Goal: Task Accomplishment & Management: Complete application form

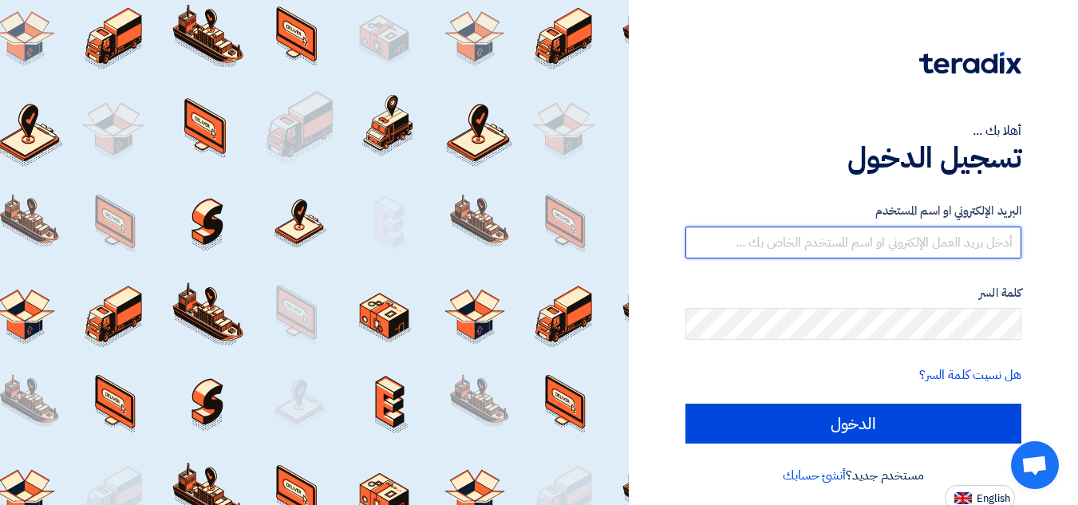
click at [964, 254] on input "text" at bounding box center [854, 243] width 336 height 32
type input "[EMAIL_ADDRESS][DOMAIN_NAME]"
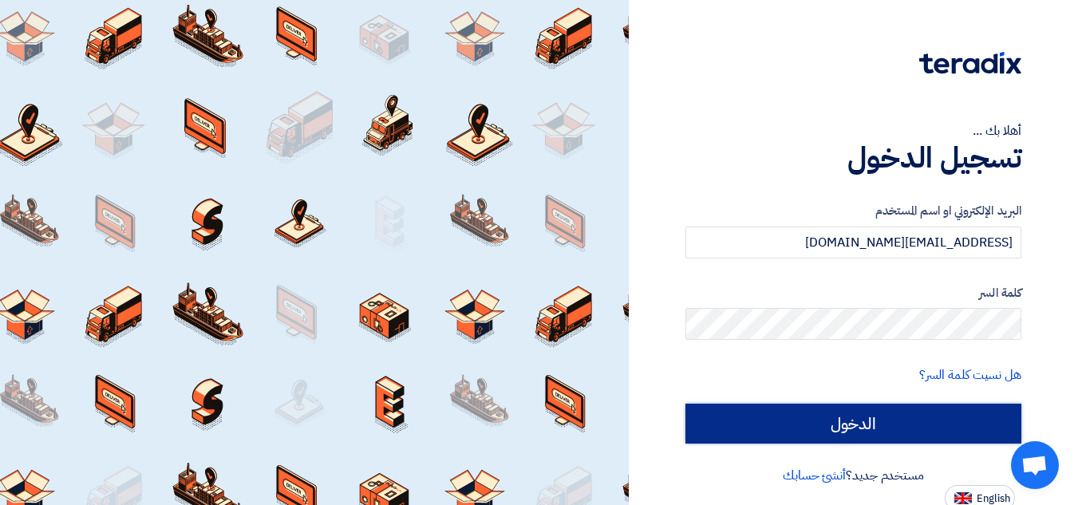
click at [778, 414] on input "الدخول" at bounding box center [854, 424] width 336 height 40
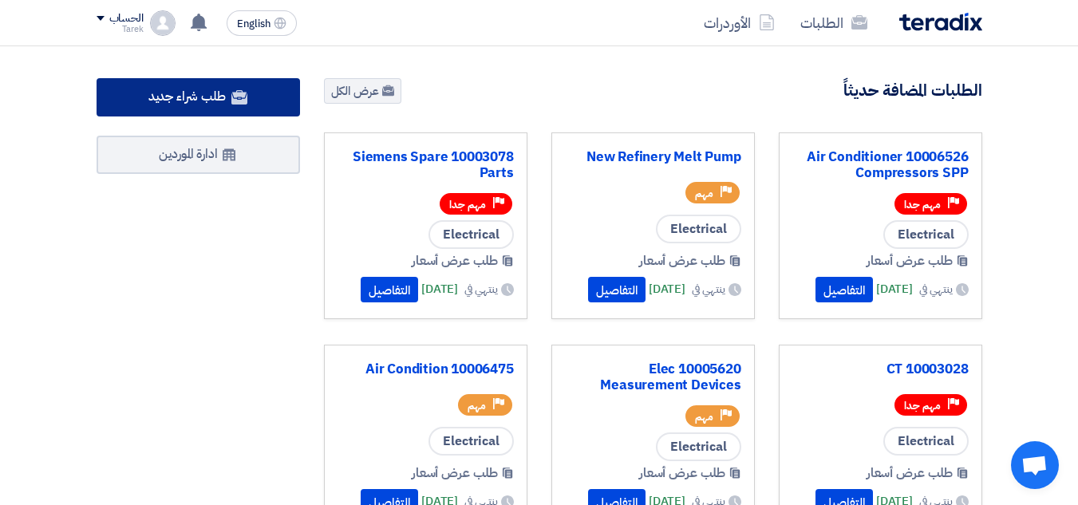
click at [176, 93] on span "طلب شراء جديد" at bounding box center [186, 96] width 77 height 19
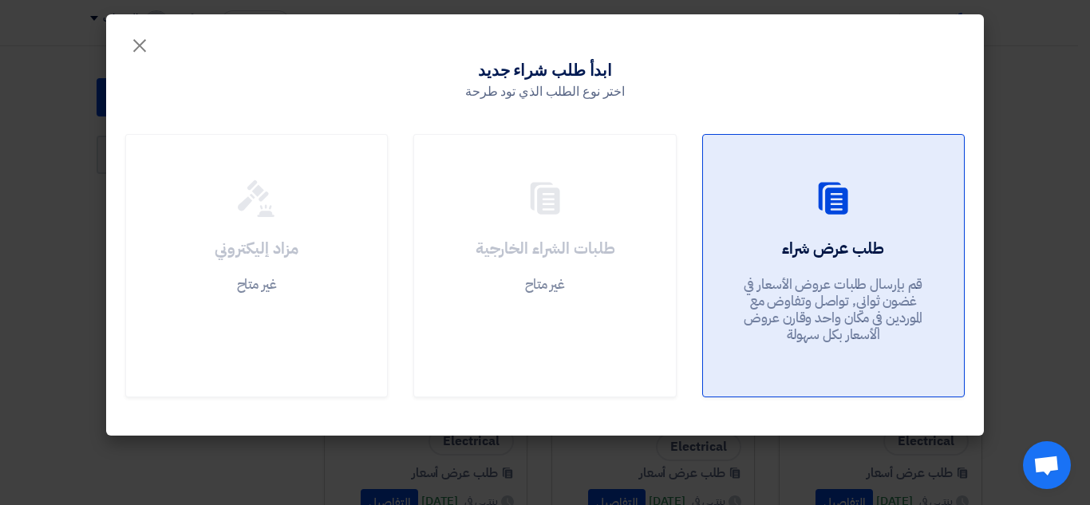
click at [843, 258] on h2 "طلب عرض شراء" at bounding box center [833, 248] width 102 height 22
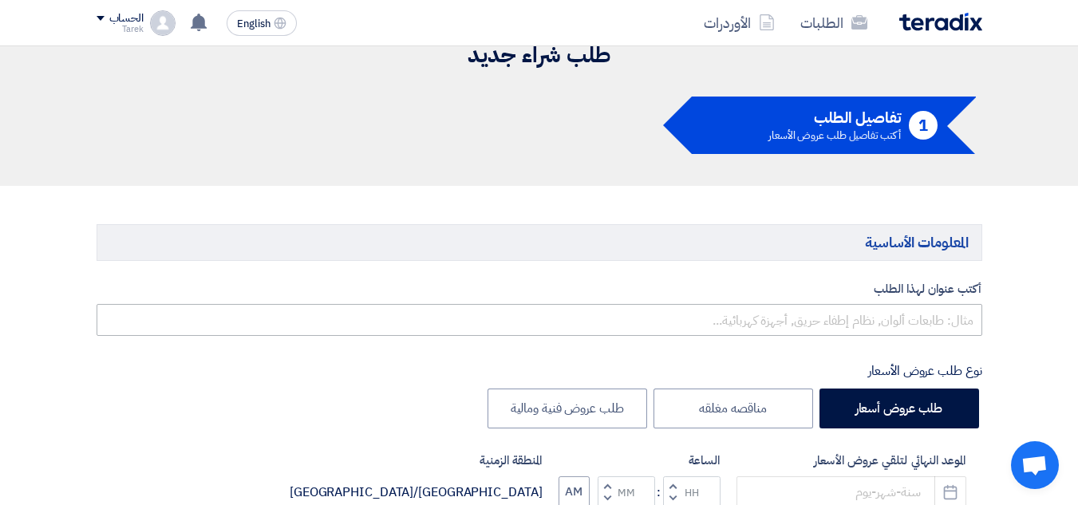
scroll to position [80, 0]
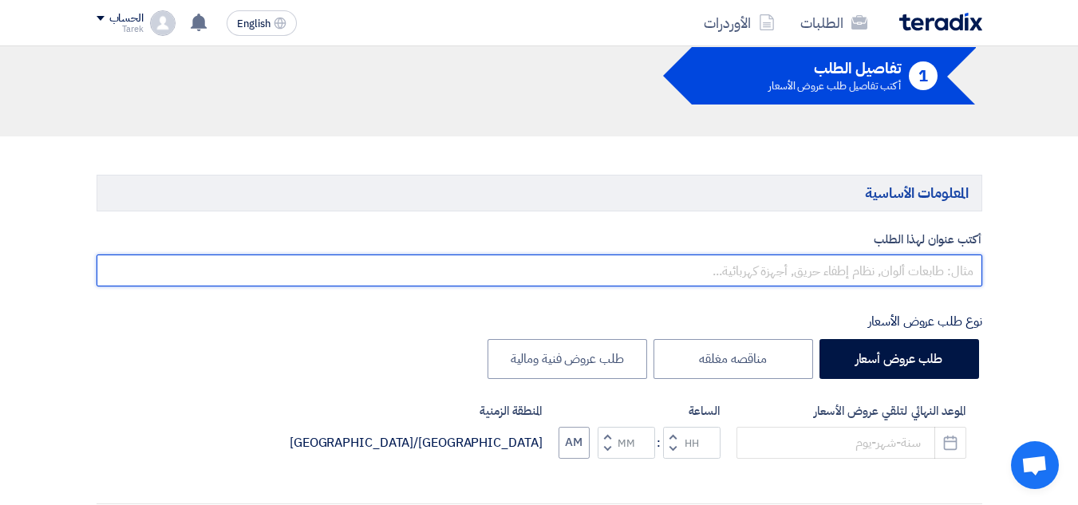
click at [924, 270] on input "text" at bounding box center [540, 271] width 886 height 32
paste input "10007826"
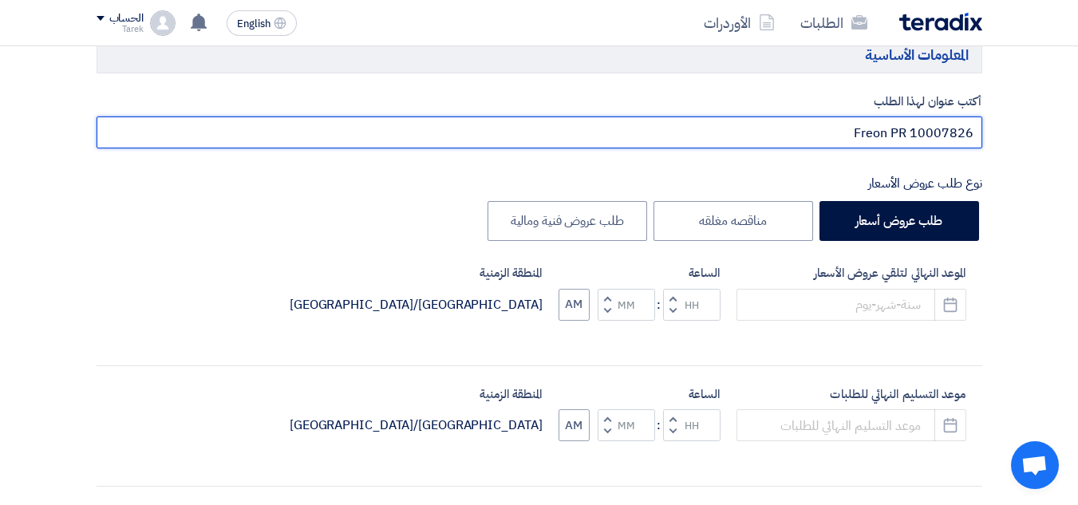
scroll to position [319, 0]
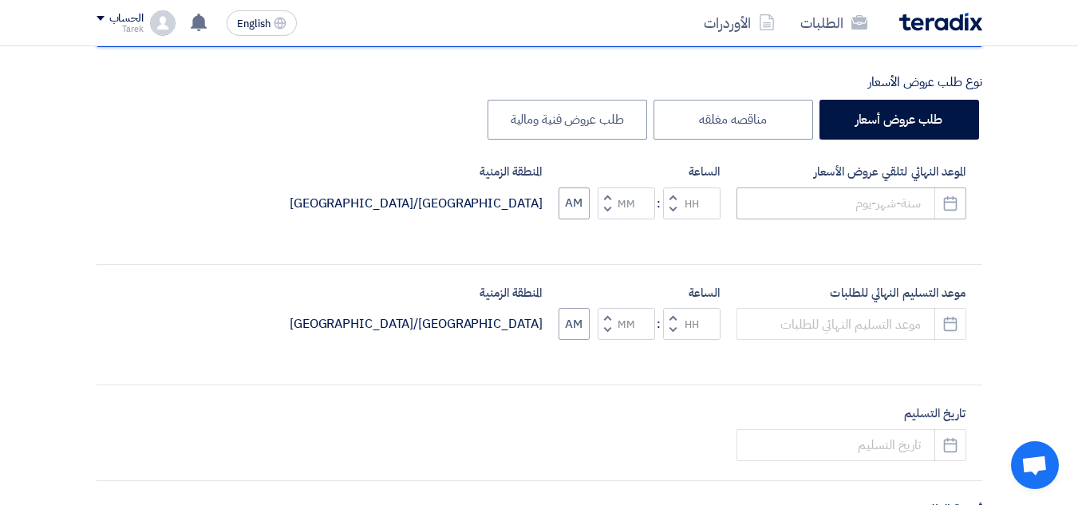
type input "Freon PR 10007826"
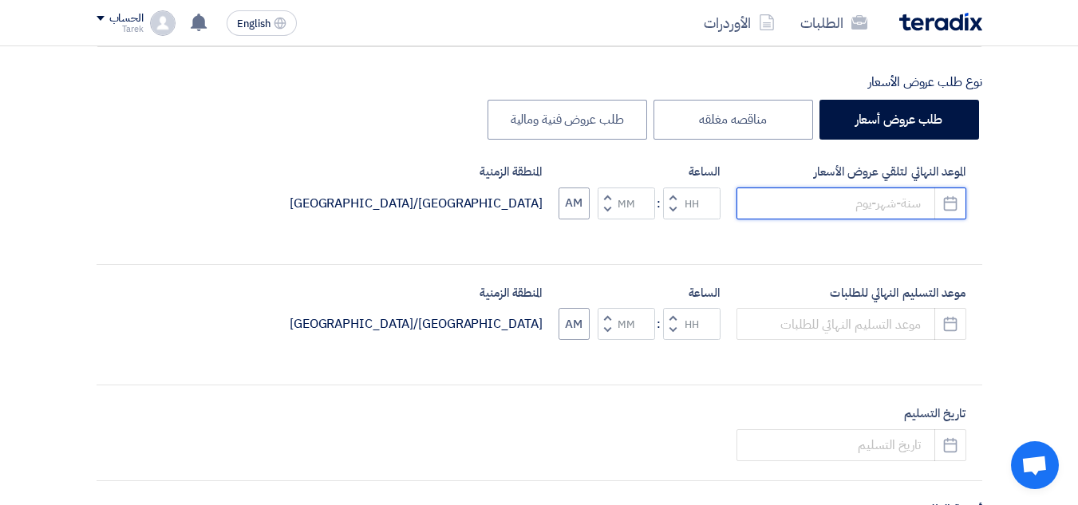
click at [857, 207] on input at bounding box center [852, 204] width 230 height 32
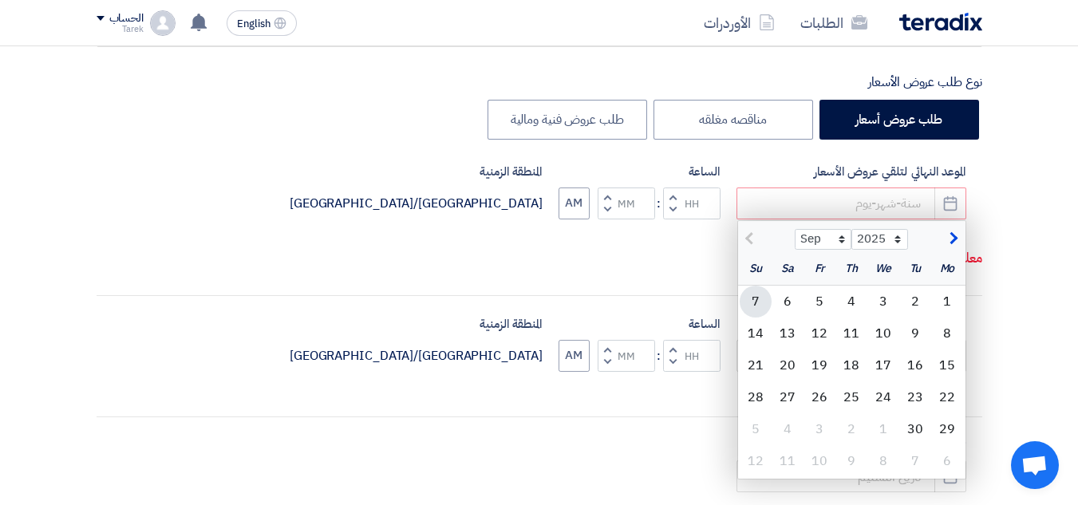
click at [754, 308] on div "7" at bounding box center [756, 302] width 32 height 32
type input "[DATE]"
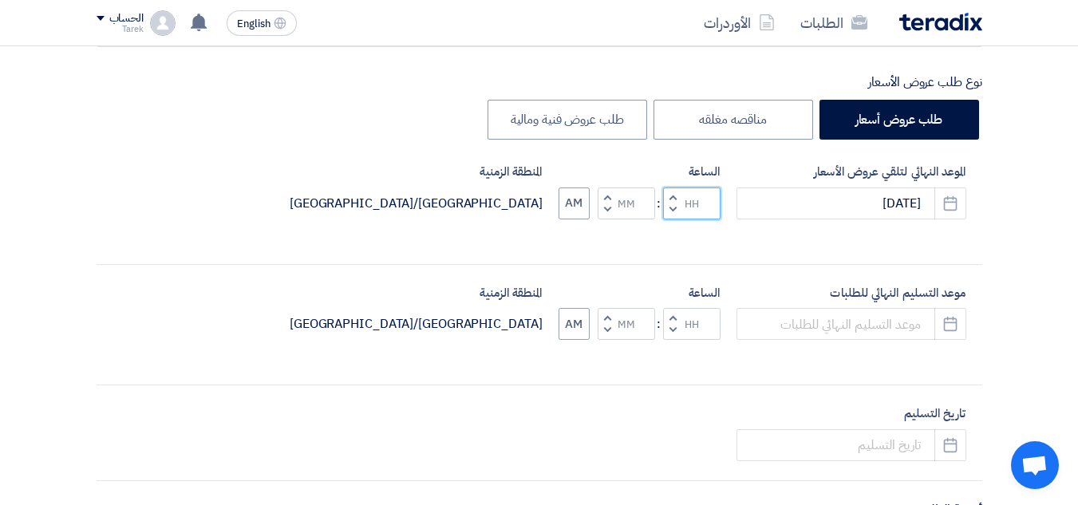
click at [713, 208] on input "Hours" at bounding box center [691, 204] width 57 height 32
click at [670, 198] on span "button" at bounding box center [673, 197] width 6 height 12
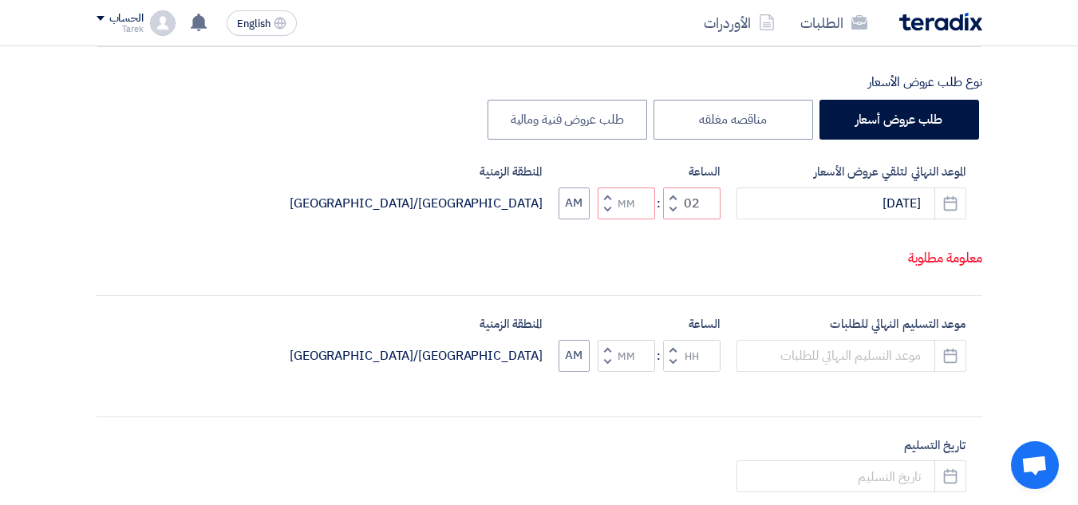
click at [670, 198] on span "button" at bounding box center [673, 197] width 6 height 12
click at [582, 207] on button "AM" at bounding box center [574, 204] width 31 height 32
click at [594, 212] on div "Increment hours 04 Decrement hours : Increment minutes Decrement minutes PM" at bounding box center [640, 204] width 161 height 32
click at [598, 212] on button "Decrement minutes" at bounding box center [607, 210] width 19 height 20
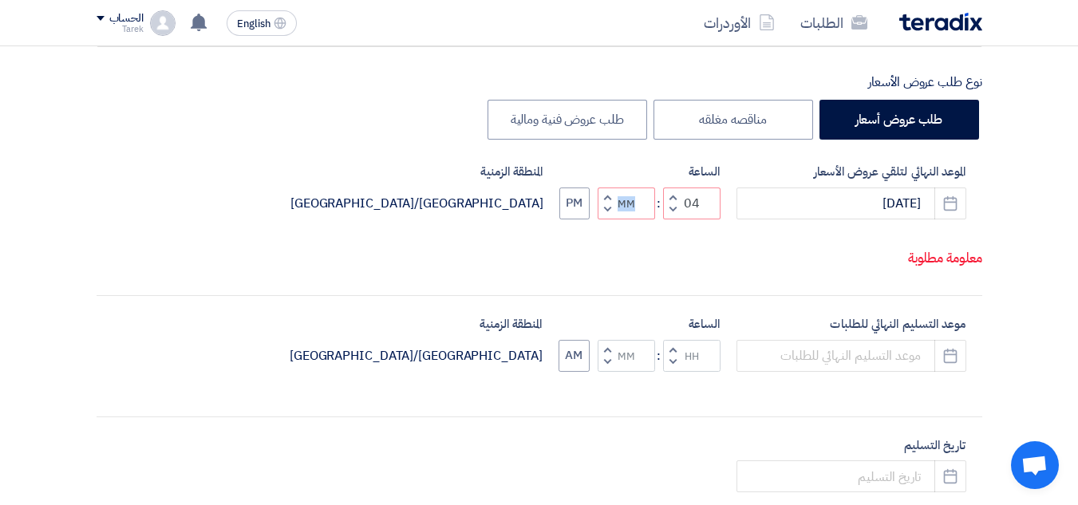
type input "03"
type input "59"
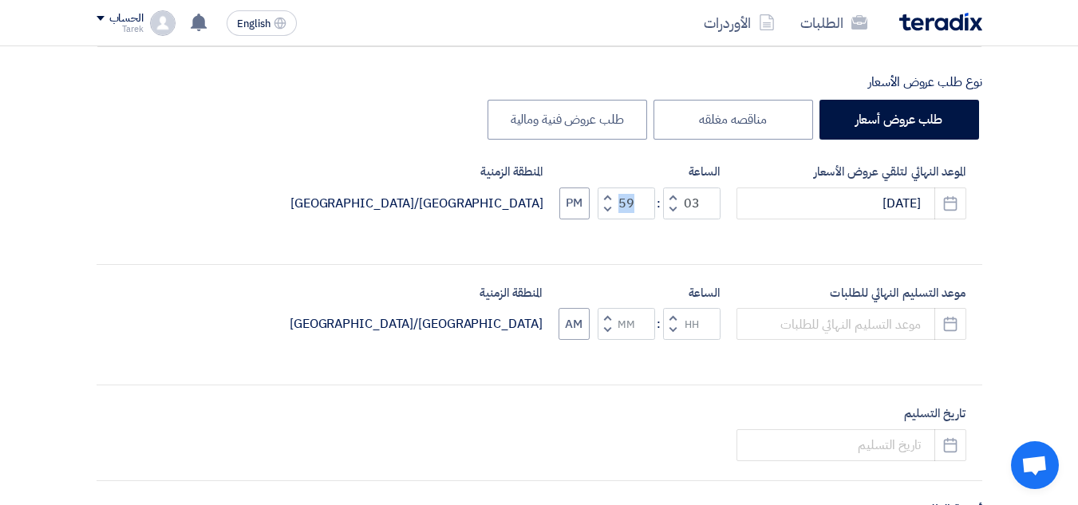
click at [604, 194] on button "Increment minutes" at bounding box center [607, 198] width 19 height 20
type input "04"
type input "00"
click at [675, 319] on span "button" at bounding box center [673, 318] width 6 height 12
click at [676, 330] on button "Decrement hours" at bounding box center [672, 331] width 19 height 20
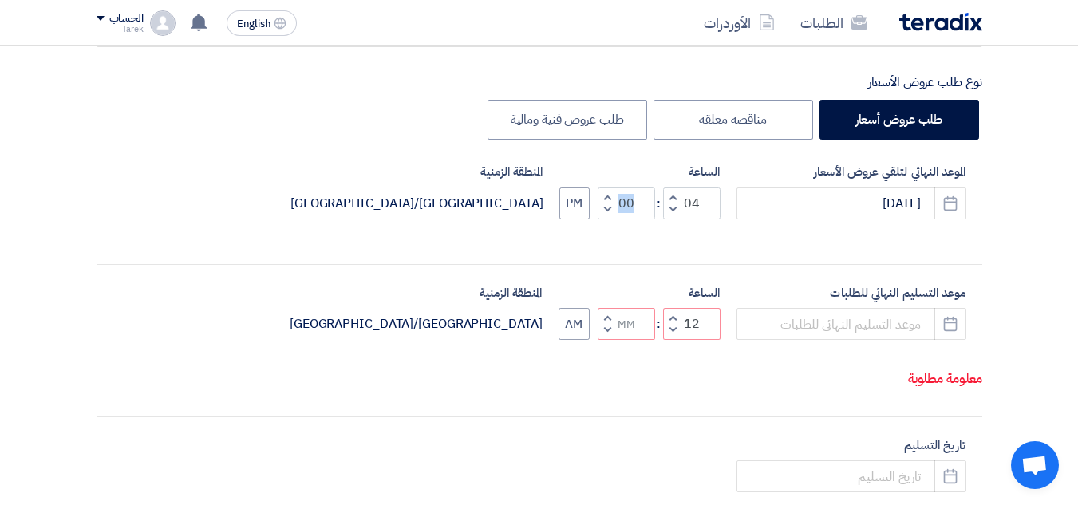
click at [676, 330] on button "Decrement hours" at bounding box center [672, 331] width 19 height 20
click at [676, 334] on button "Decrement hours" at bounding box center [672, 331] width 19 height 20
click at [679, 327] on button "Decrement hours" at bounding box center [672, 331] width 19 height 20
click at [675, 328] on span "button" at bounding box center [673, 330] width 6 height 12
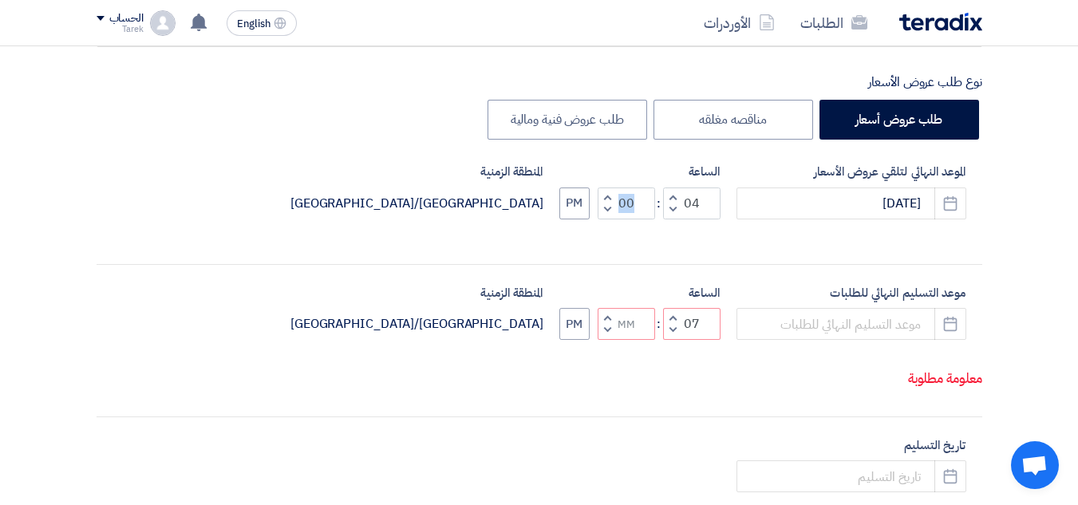
click at [675, 328] on span "button" at bounding box center [673, 330] width 6 height 12
click at [670, 315] on span "button" at bounding box center [673, 318] width 6 height 12
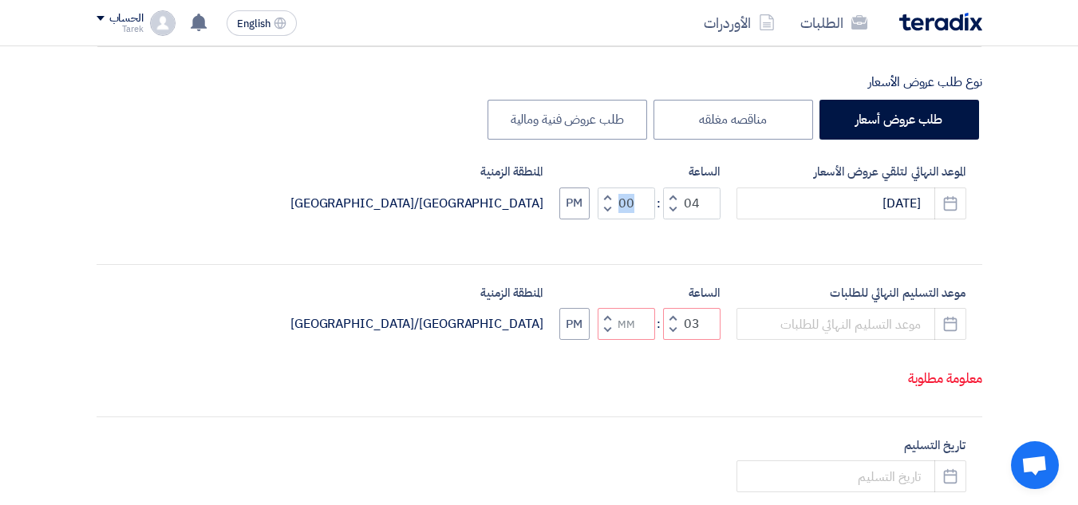
type input "04"
click at [606, 315] on span "button" at bounding box center [607, 318] width 6 height 12
click at [607, 333] on span "button" at bounding box center [607, 330] width 6 height 12
type input "00"
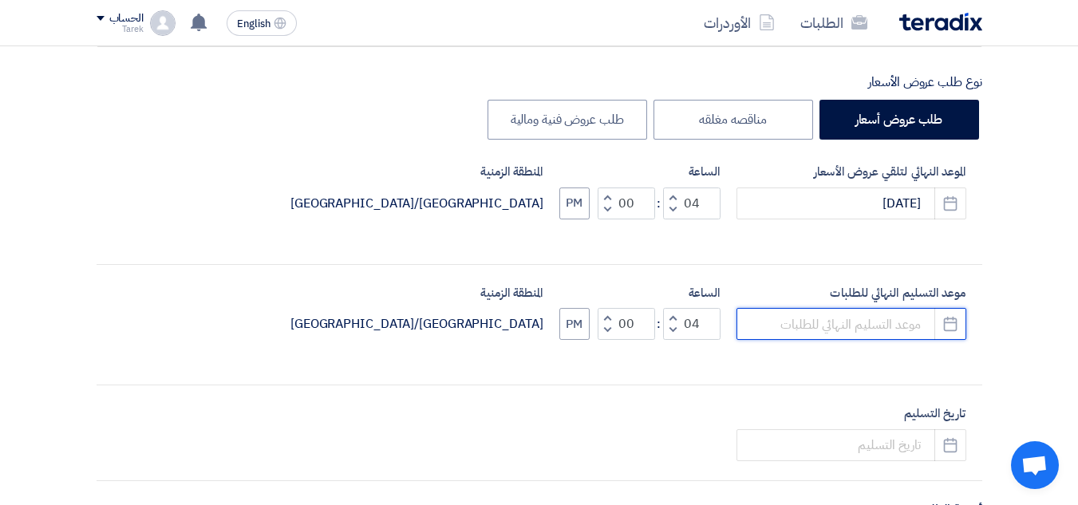
click at [908, 330] on input at bounding box center [852, 324] width 230 height 32
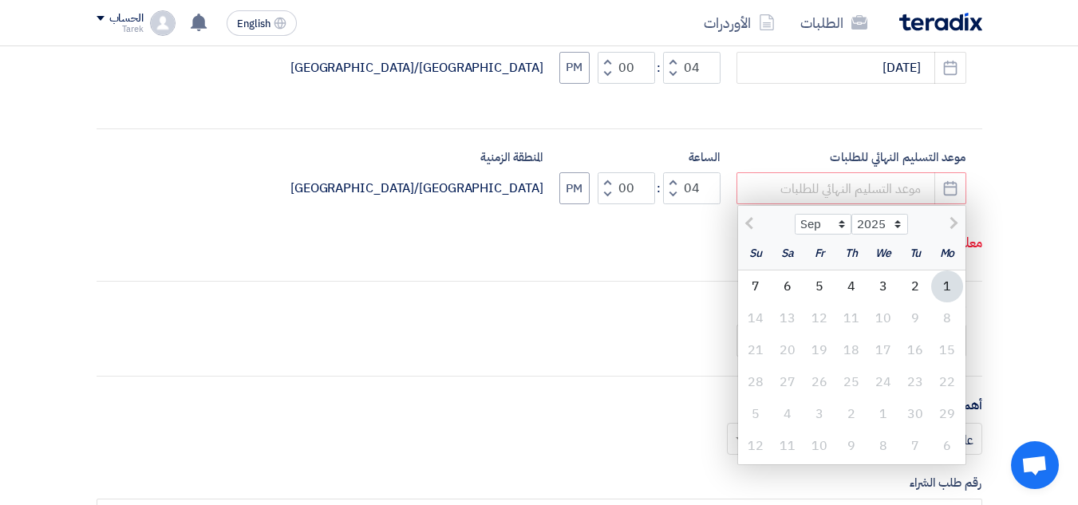
scroll to position [479, 0]
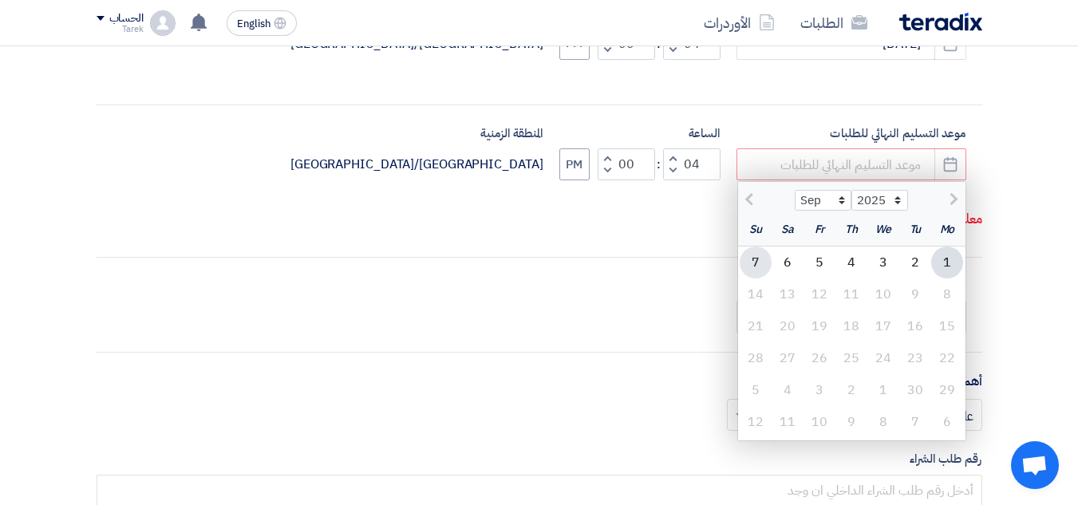
click at [759, 258] on div "7" at bounding box center [756, 263] width 32 height 32
type input "[DATE]"
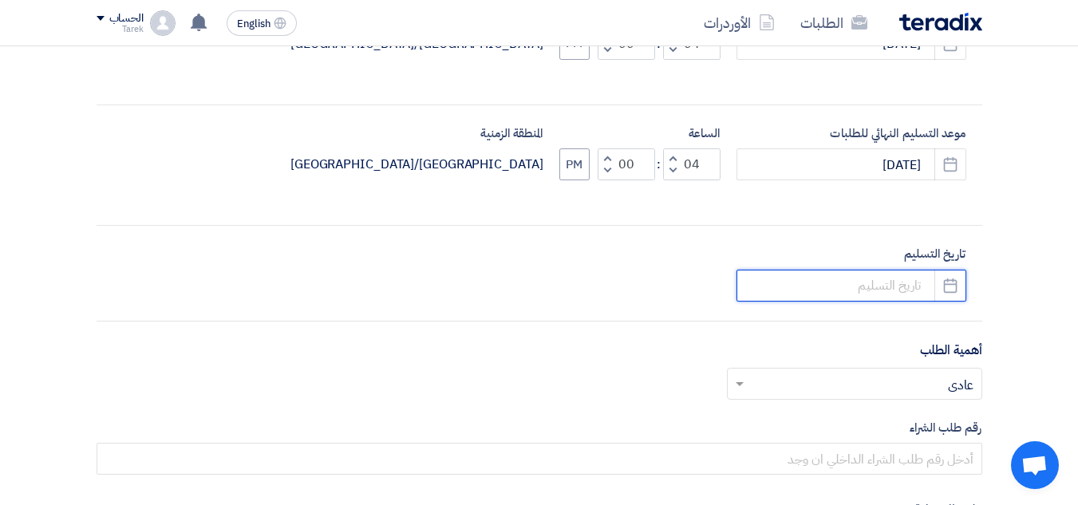
click at [900, 284] on input at bounding box center [852, 286] width 230 height 32
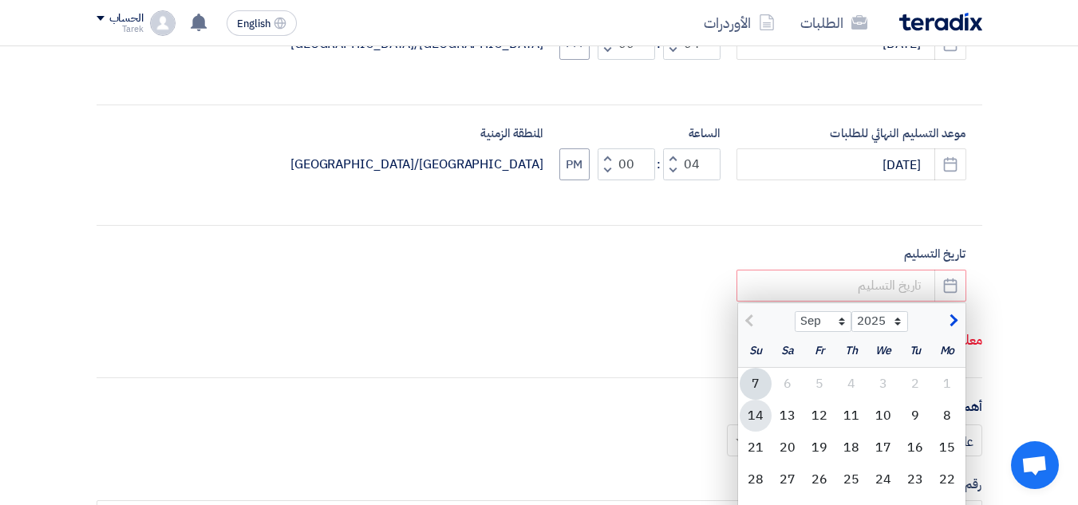
click at [758, 415] on div "14" at bounding box center [756, 416] width 32 height 32
type input "[DATE]"
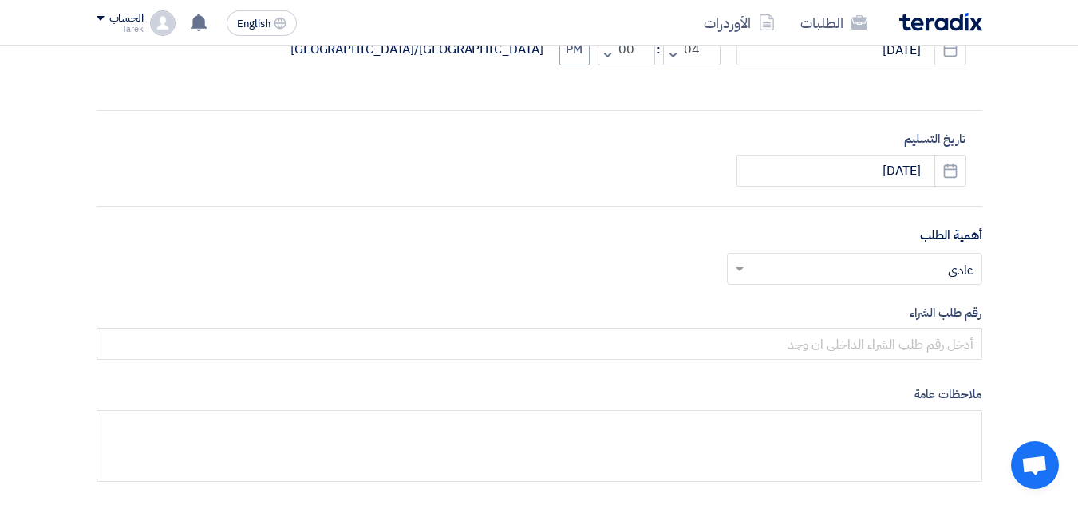
scroll to position [718, 0]
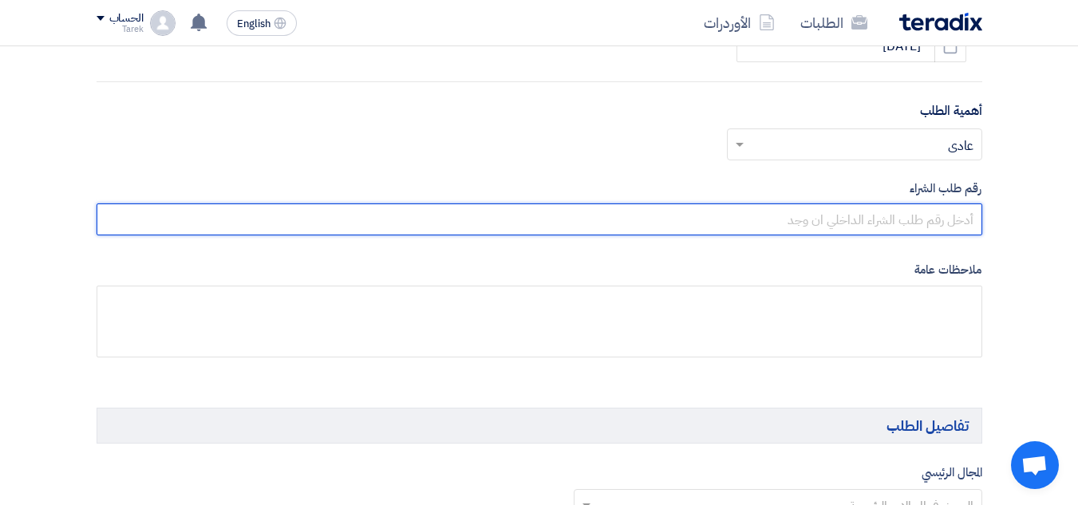
click at [889, 227] on input "text" at bounding box center [540, 220] width 886 height 32
paste input "10007826"
type input "10007826"
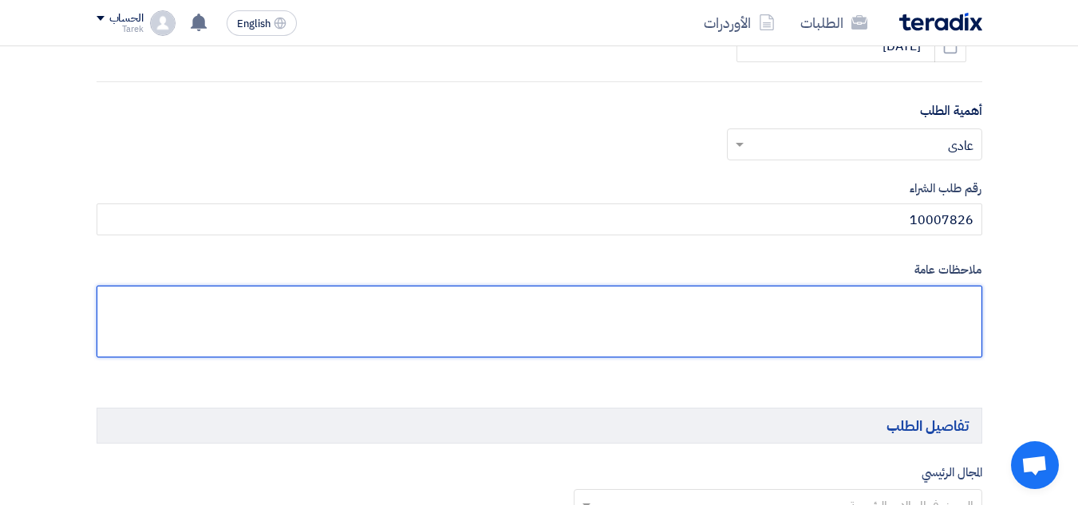
click at [940, 303] on textarea at bounding box center [540, 322] width 886 height 72
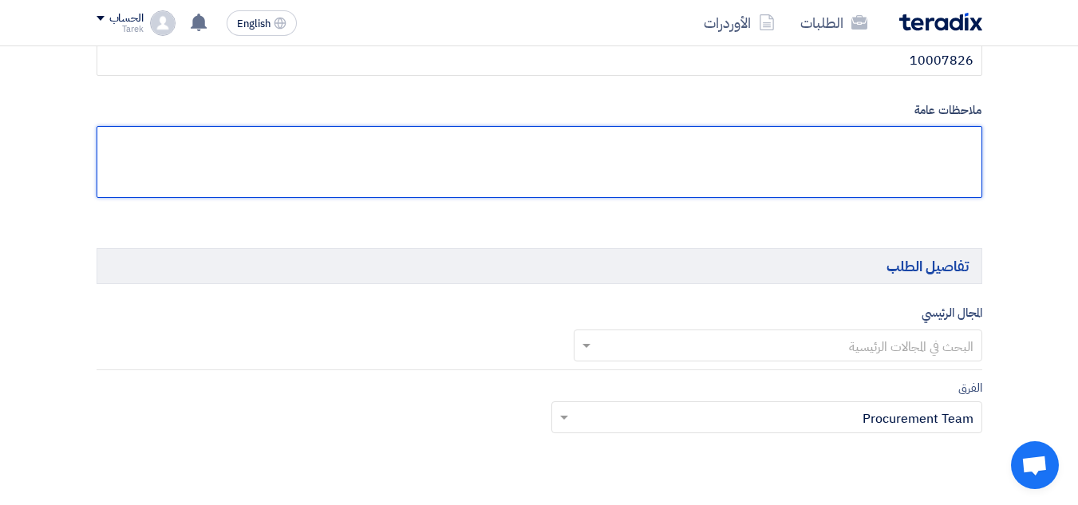
scroll to position [958, 0]
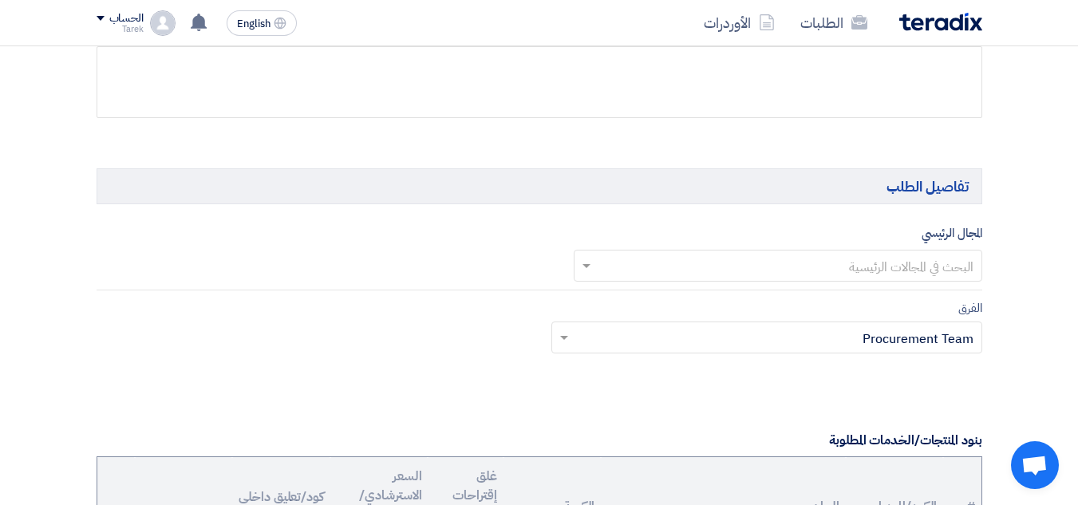
click at [950, 299] on div "الفرق Teams.. × Procurement Team ×" at bounding box center [767, 326] width 431 height 55
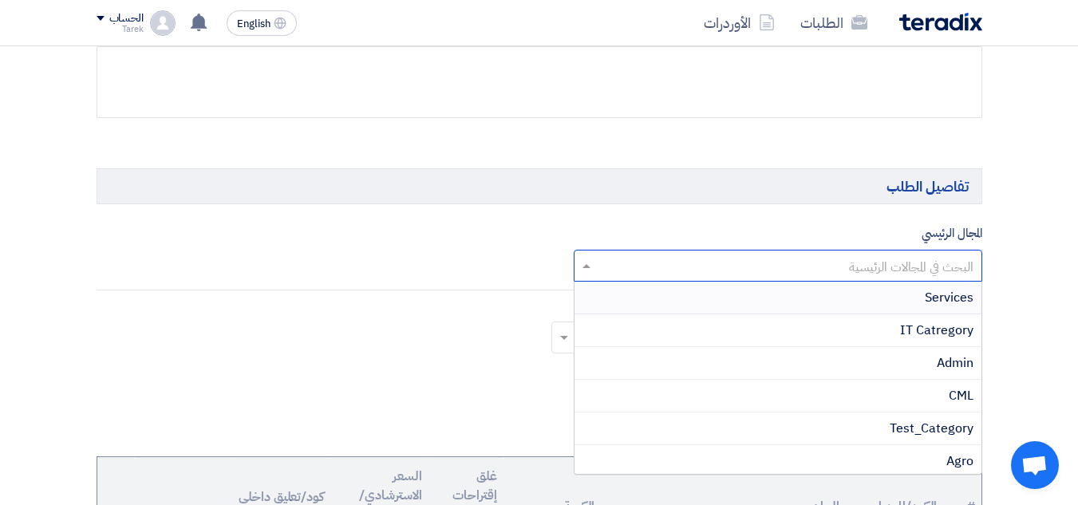
click at [952, 275] on input "text" at bounding box center [787, 268] width 377 height 26
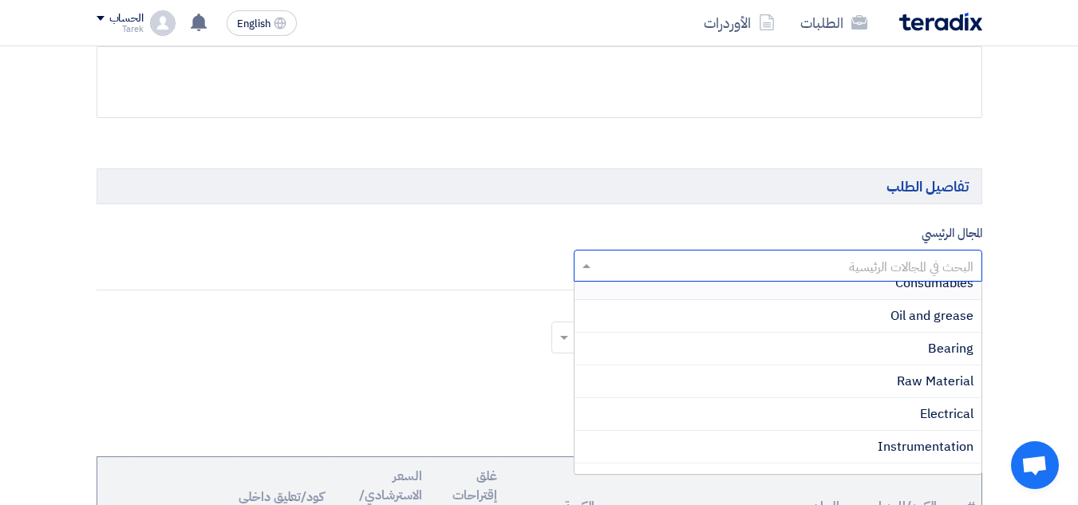
scroll to position [479, 0]
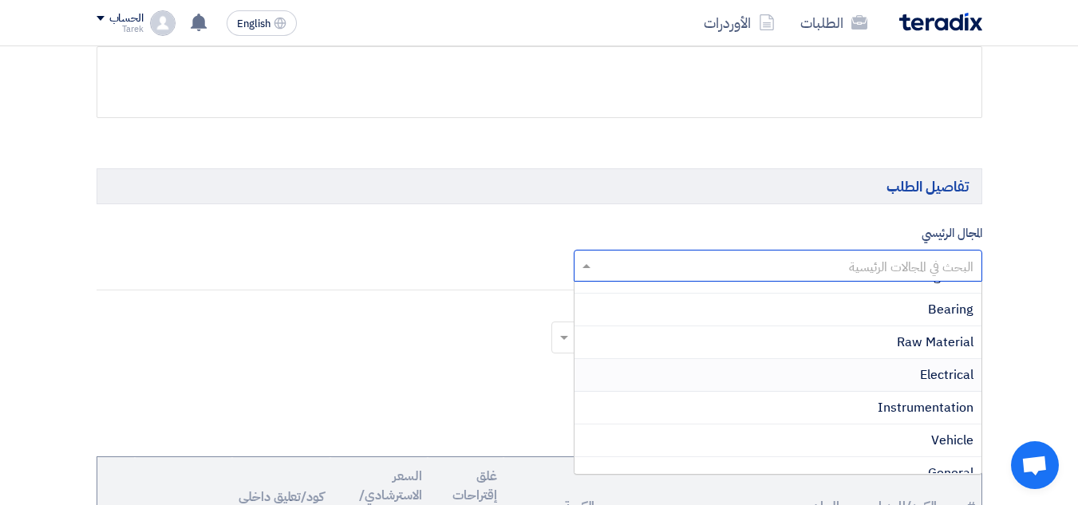
click at [945, 374] on span "Electrical" at bounding box center [946, 375] width 53 height 19
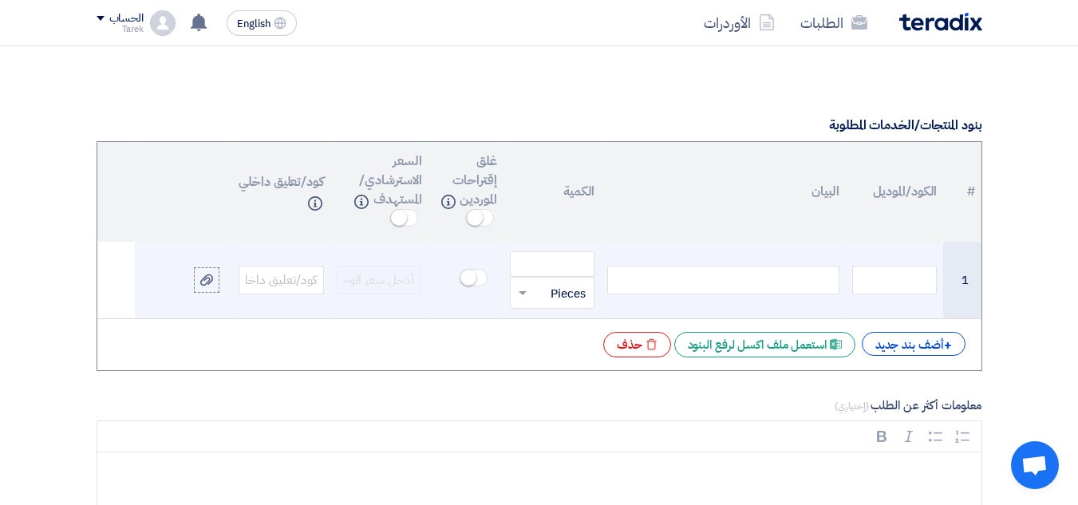
scroll to position [1277, 0]
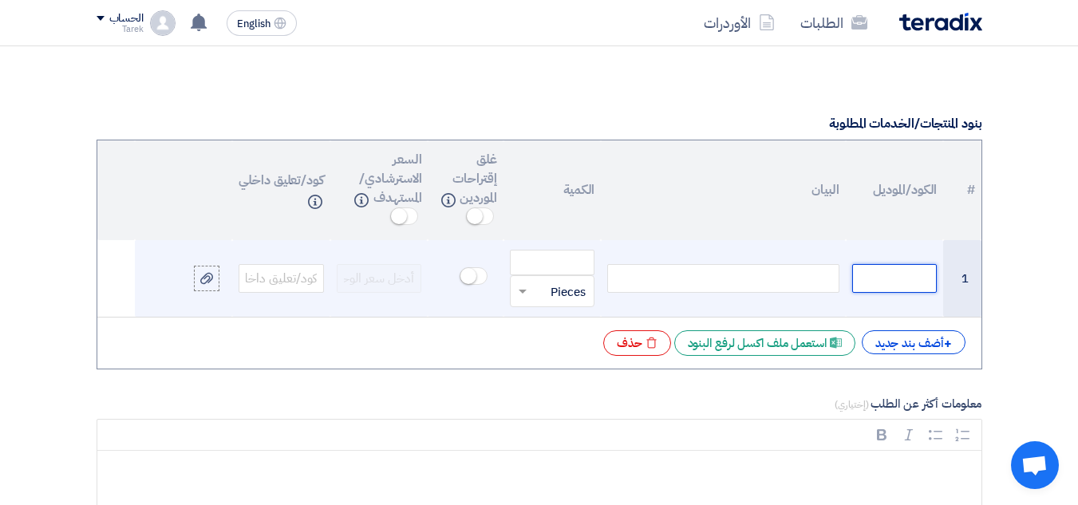
click at [912, 292] on input "text" at bounding box center [895, 278] width 85 height 29
paste input "14000000986"
type input "14000000986"
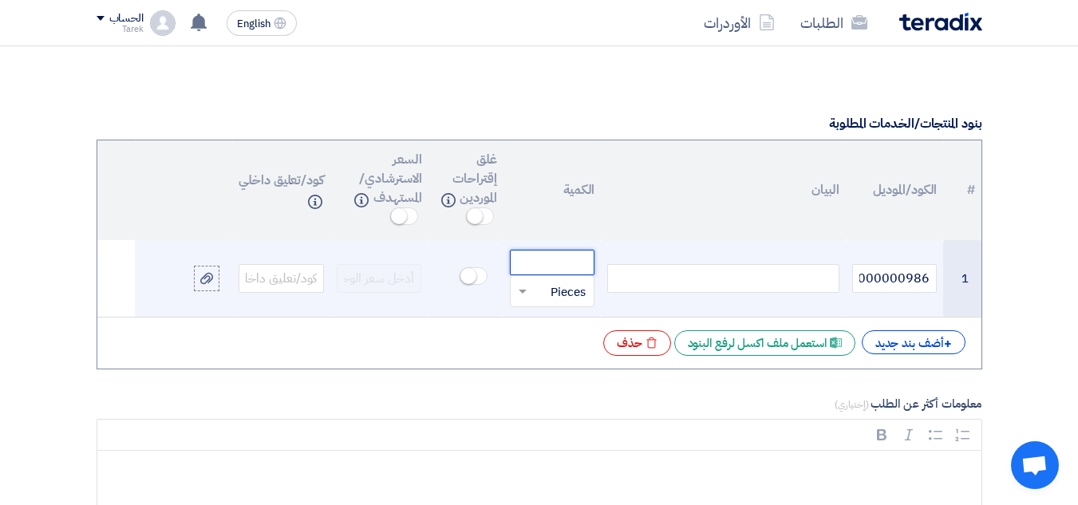
click at [552, 260] on input "number" at bounding box center [552, 263] width 85 height 26
type input "10"
click at [672, 282] on div at bounding box center [723, 278] width 232 height 29
paste div
click at [250, 278] on input "text" at bounding box center [281, 278] width 85 height 29
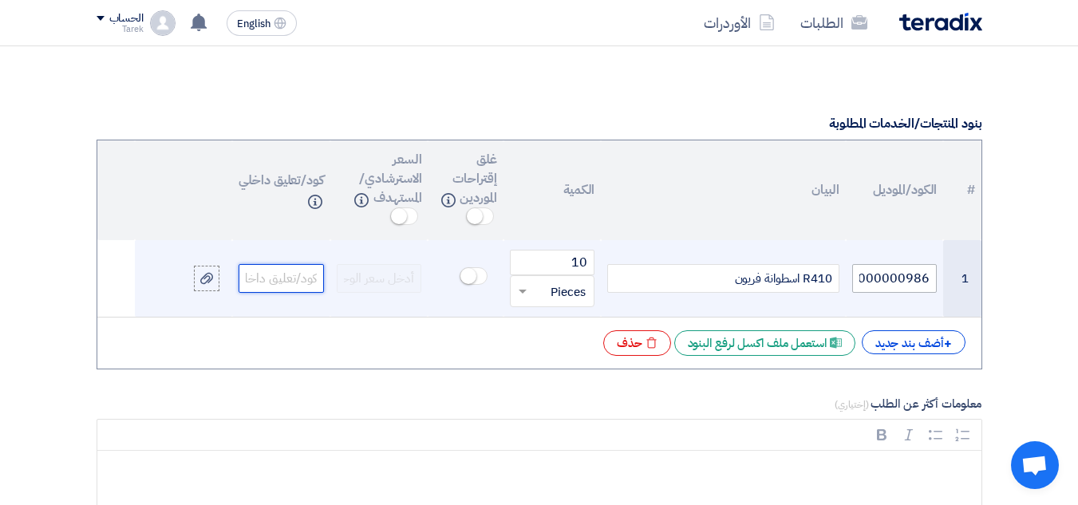
paste input "R410 اسطوانة فريون"
type input "R410 اسطوانة فريون"
click at [896, 289] on input "14000000986" at bounding box center [895, 278] width 85 height 29
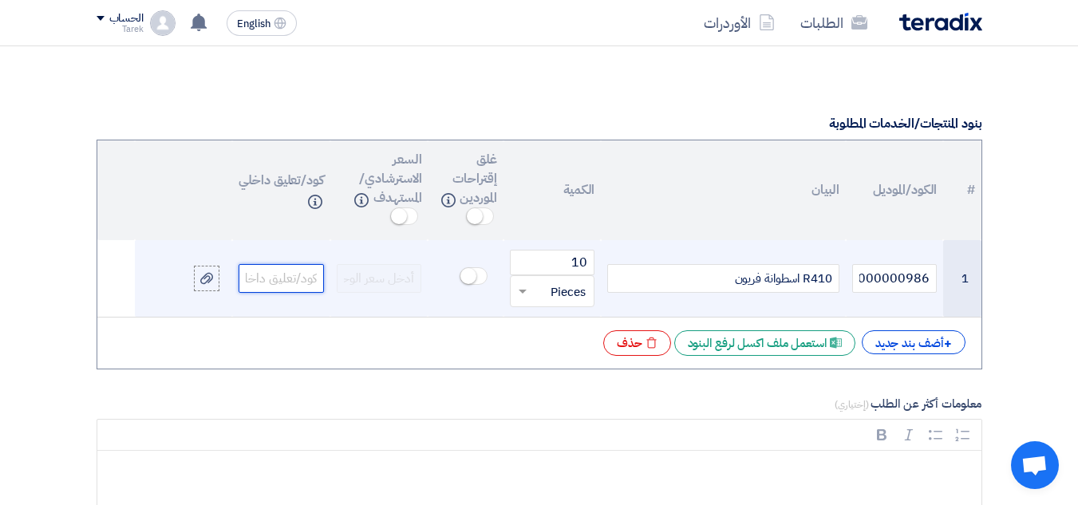
click at [271, 267] on input "text" at bounding box center [281, 278] width 85 height 29
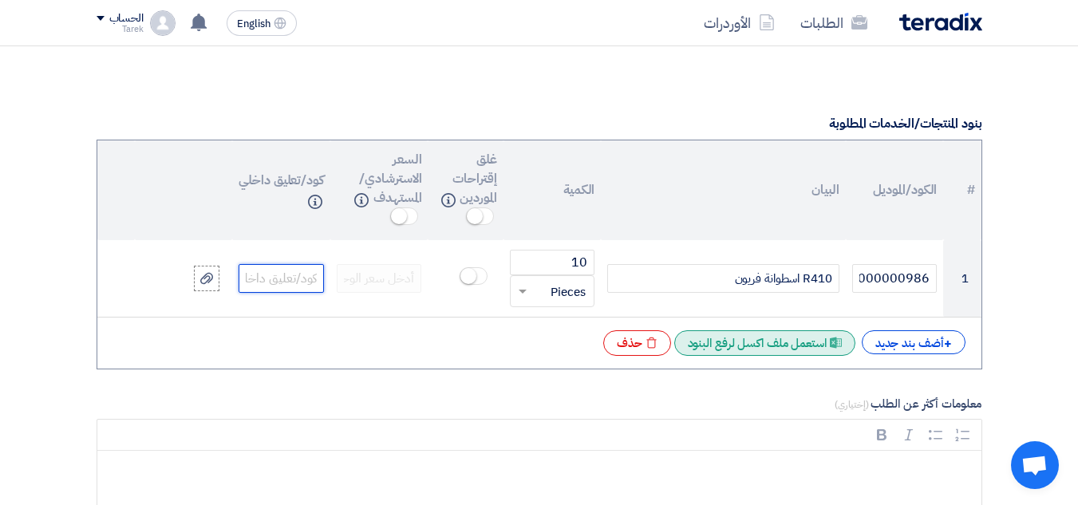
paste input "14000000986"
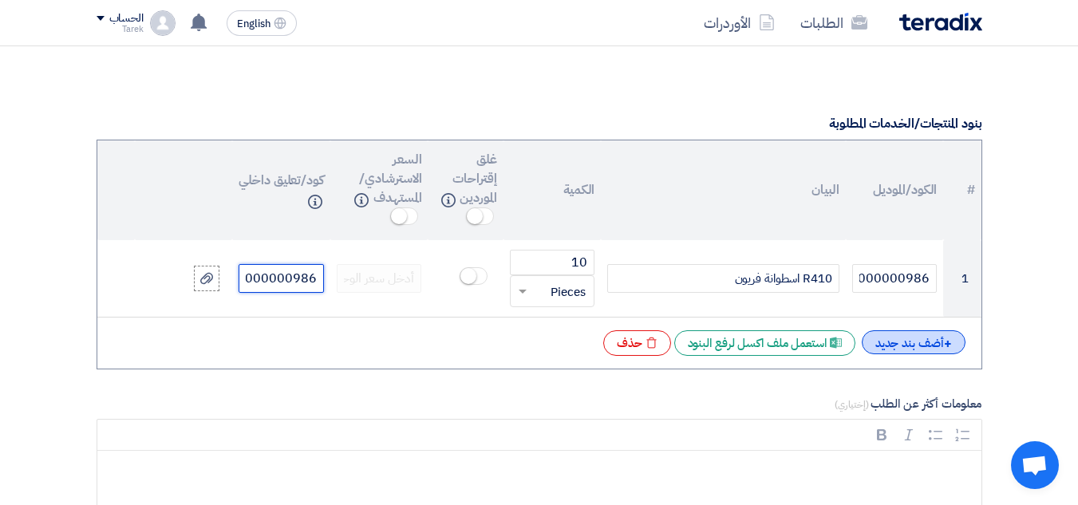
scroll to position [0, -14]
type input "14000000986"
click at [936, 349] on div "+ أضف بند جديد" at bounding box center [914, 342] width 104 height 24
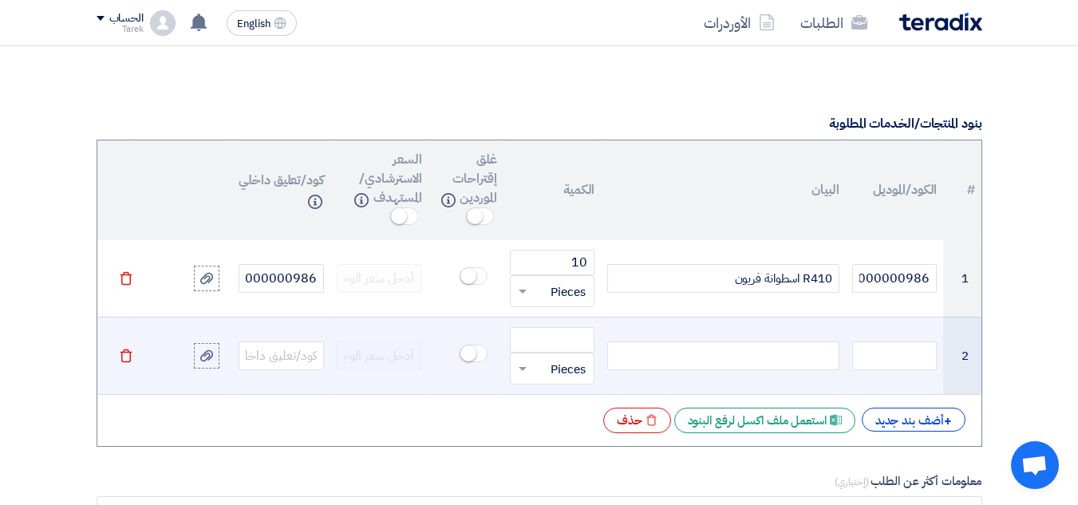
click at [738, 353] on div at bounding box center [723, 356] width 232 height 29
paste div
click at [875, 362] on input "text" at bounding box center [895, 356] width 85 height 29
paste input "14000020265"
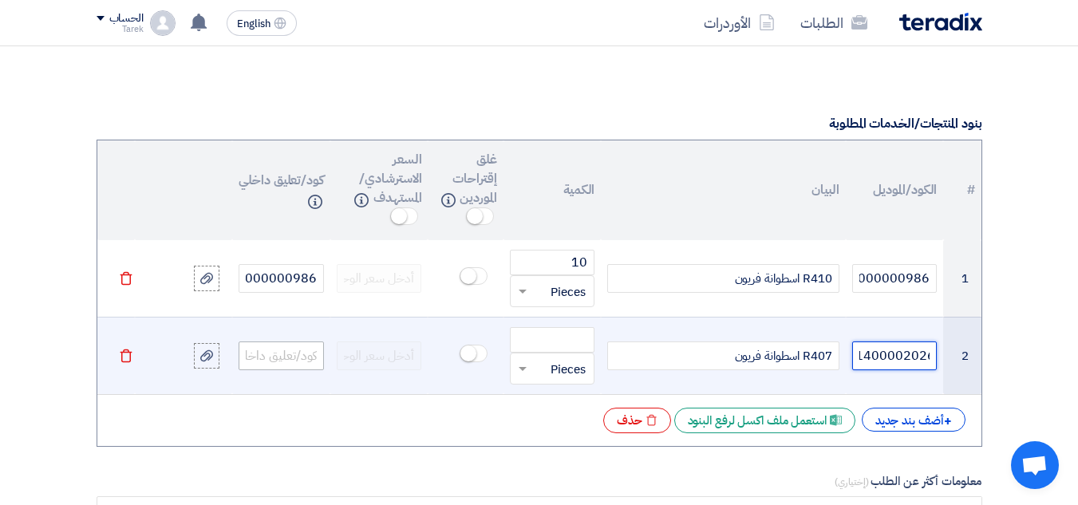
type input "14000020265"
click at [288, 347] on input "text" at bounding box center [281, 356] width 85 height 29
paste input "14000020265"
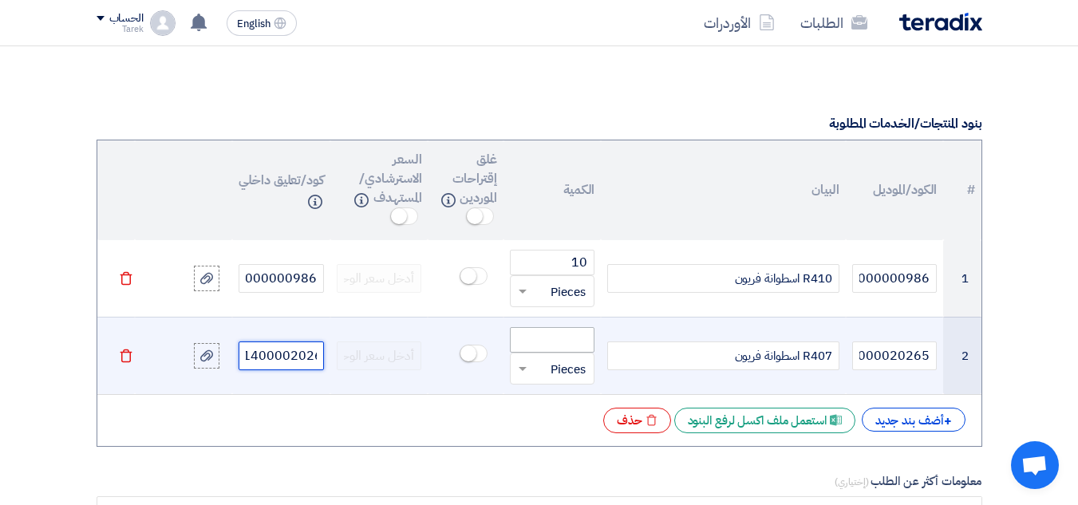
type input "14000020265"
click at [517, 338] on input "number" at bounding box center [552, 340] width 85 height 26
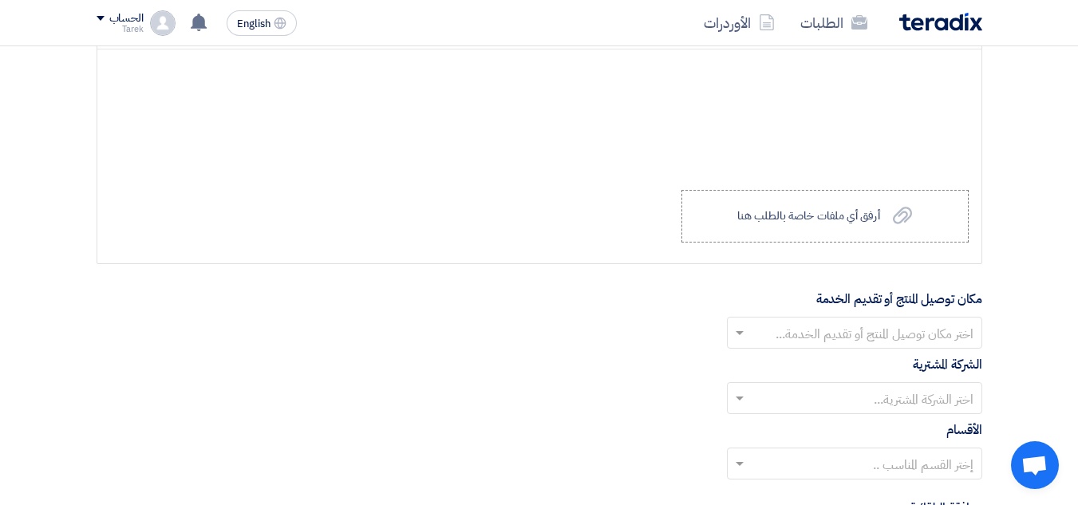
scroll to position [1836, 0]
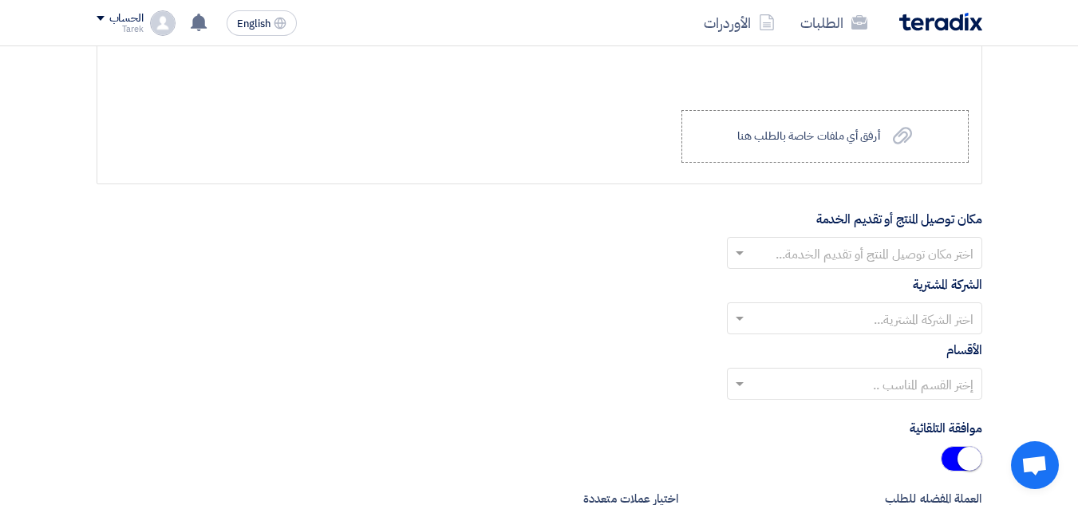
type input "10"
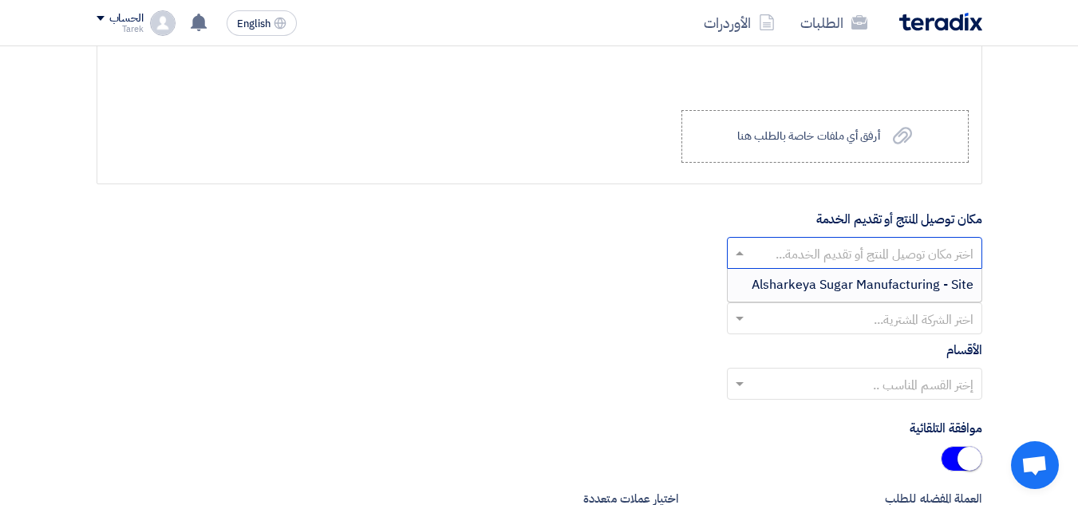
click at [863, 251] on input "text" at bounding box center [864, 254] width 224 height 26
click at [831, 291] on span "Alsharkeya Sugar Manufacturing - Site" at bounding box center [863, 284] width 222 height 19
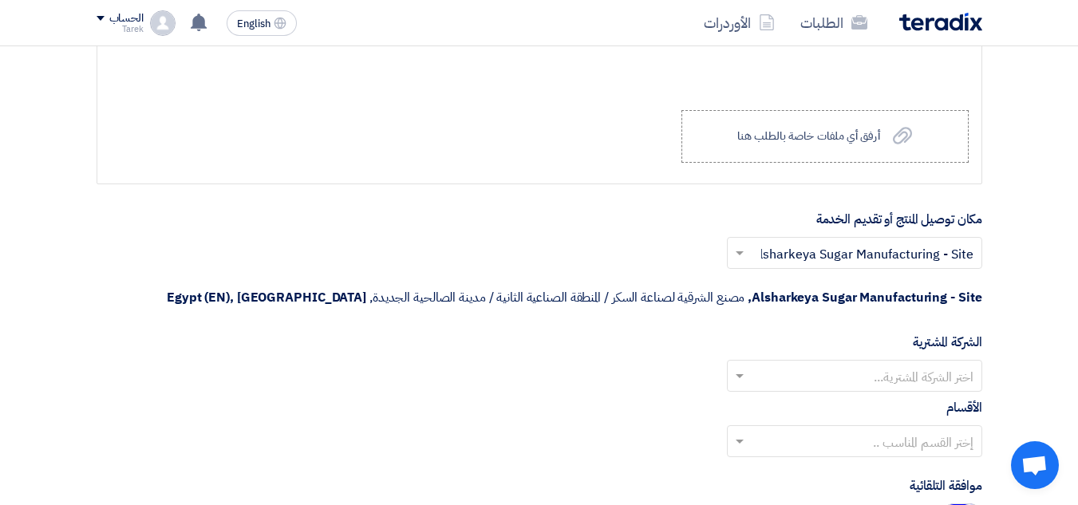
click at [877, 353] on div "الشركة المشترية اختر الشركة المشترية..." at bounding box center [540, 362] width 886 height 59
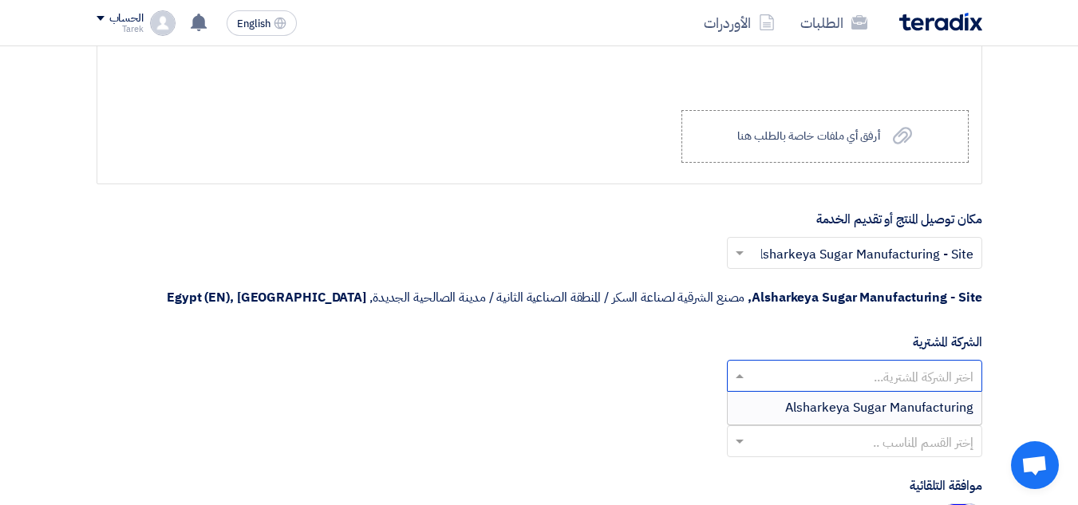
click at [886, 363] on div at bounding box center [855, 375] width 254 height 26
click at [869, 411] on span "Alsharkeya Sugar Manufacturing" at bounding box center [880, 407] width 188 height 19
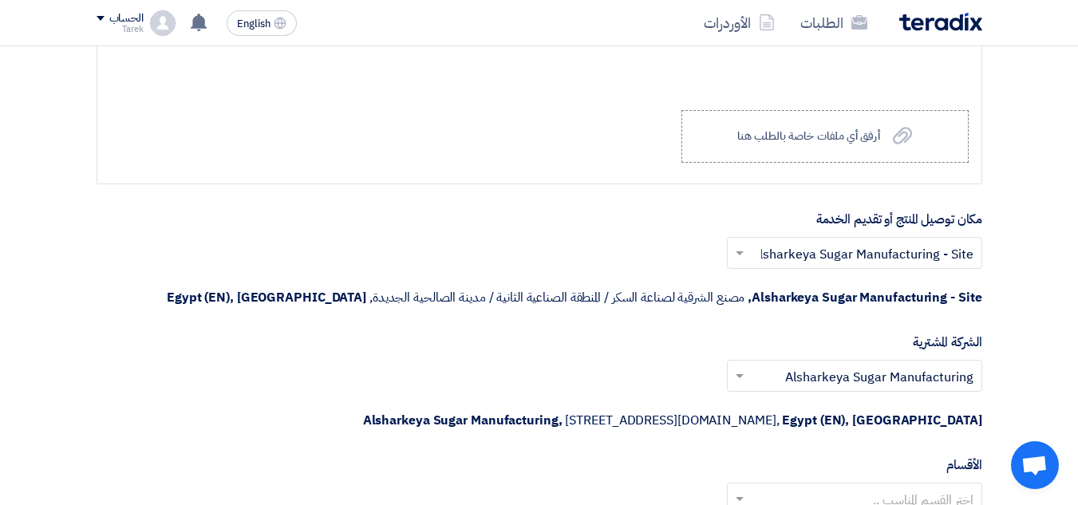
scroll to position [1996, 0]
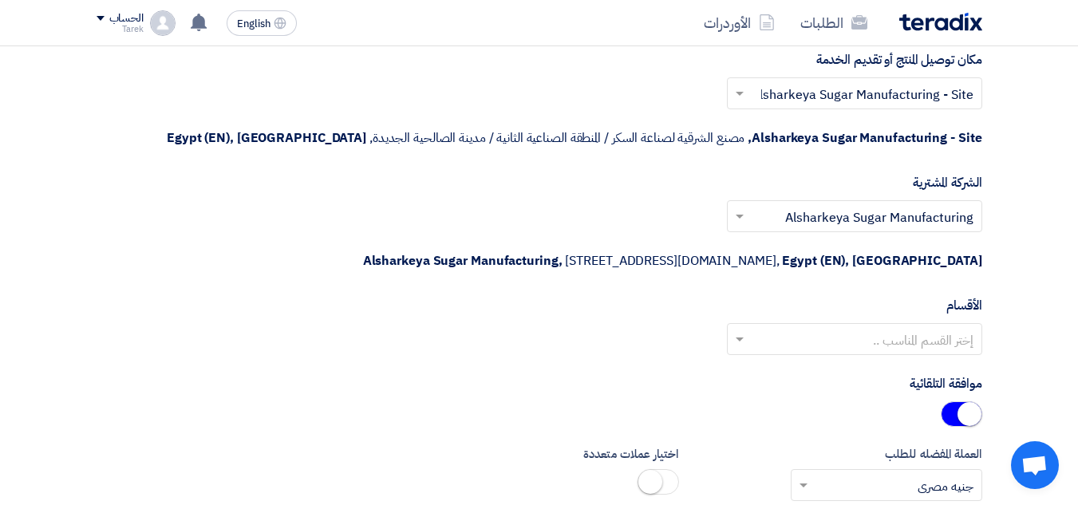
click at [897, 339] on input "text" at bounding box center [864, 340] width 224 height 26
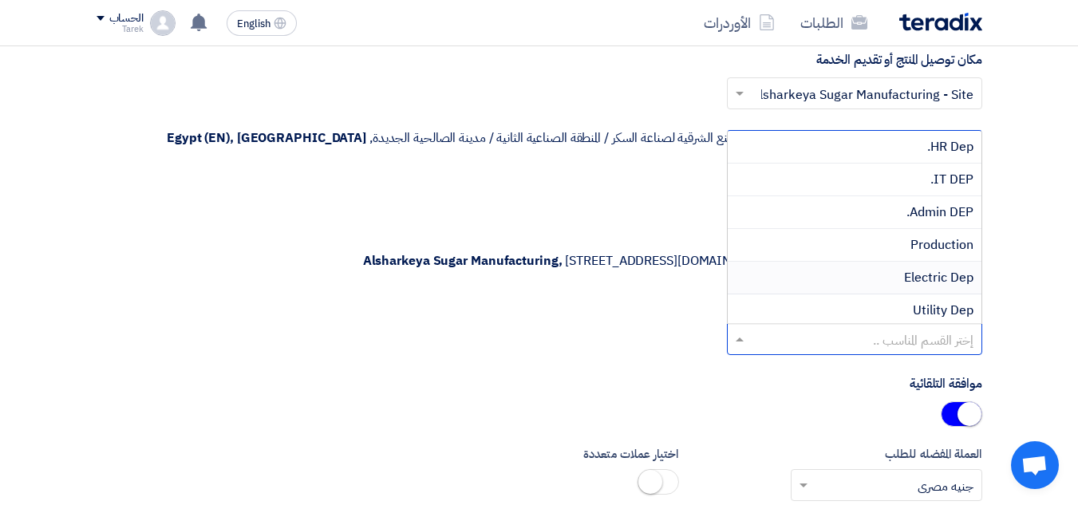
click at [917, 280] on span "Electric Dep" at bounding box center [938, 277] width 69 height 19
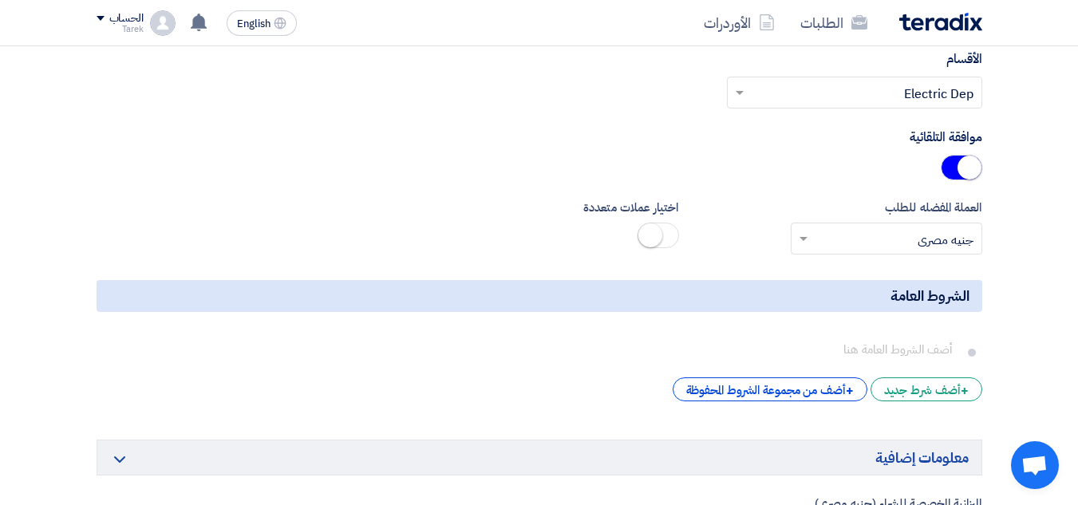
scroll to position [2395, 0]
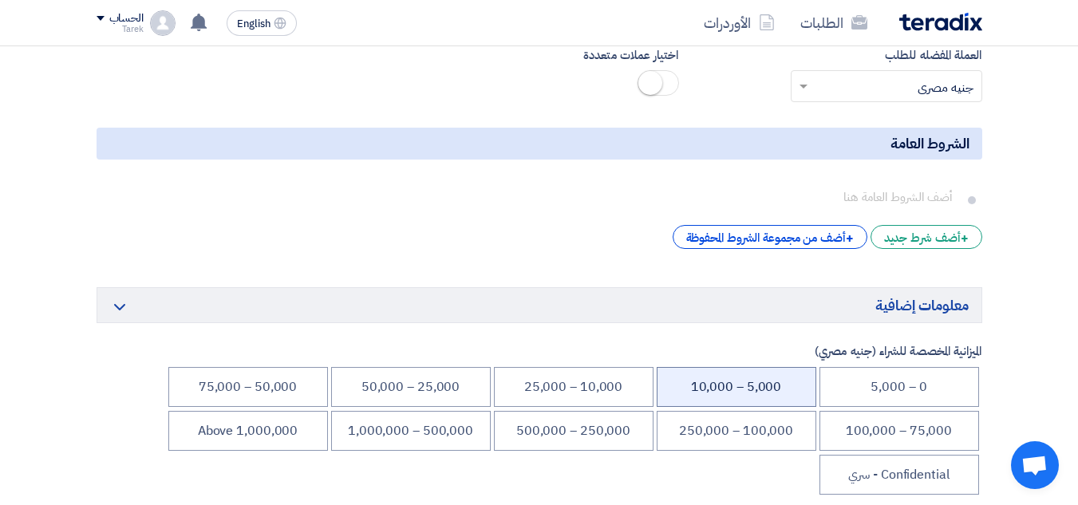
click at [722, 378] on li "5,000 – 10,000" at bounding box center [737, 387] width 160 height 40
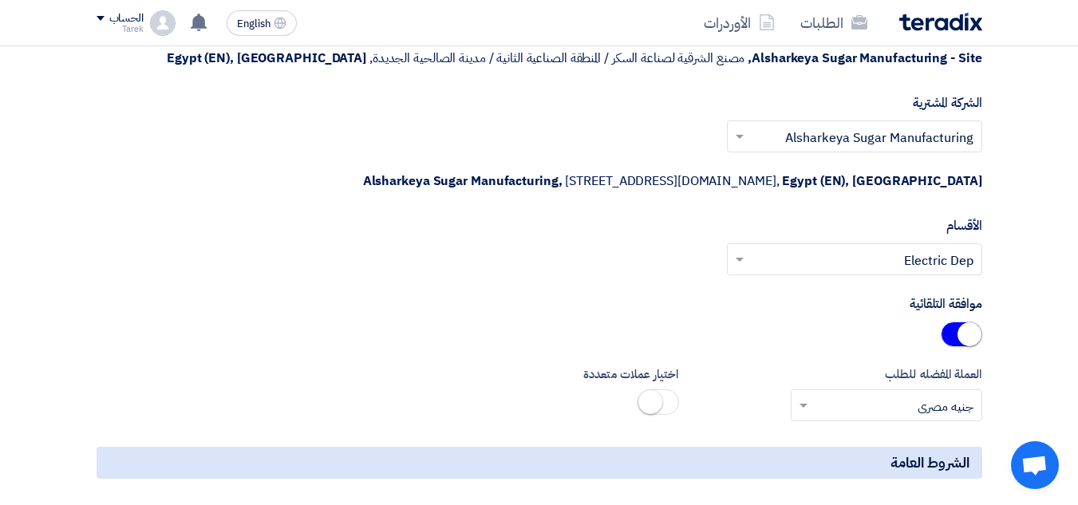
scroll to position [2555, 0]
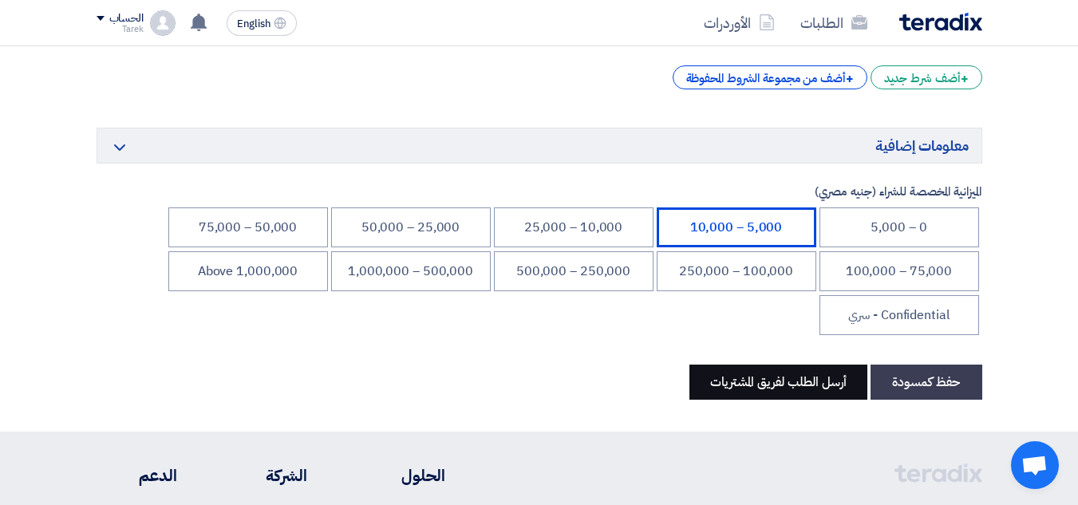
click at [777, 391] on button "أرسل الطلب لفريق المشتريات" at bounding box center [779, 382] width 178 height 35
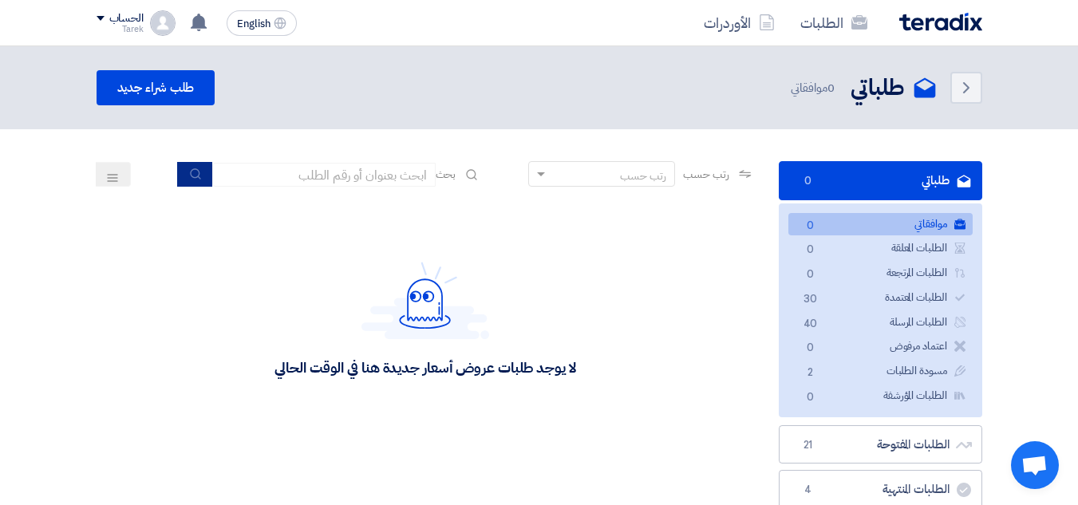
click at [189, 171] on icon "submit" at bounding box center [195, 174] width 13 height 13
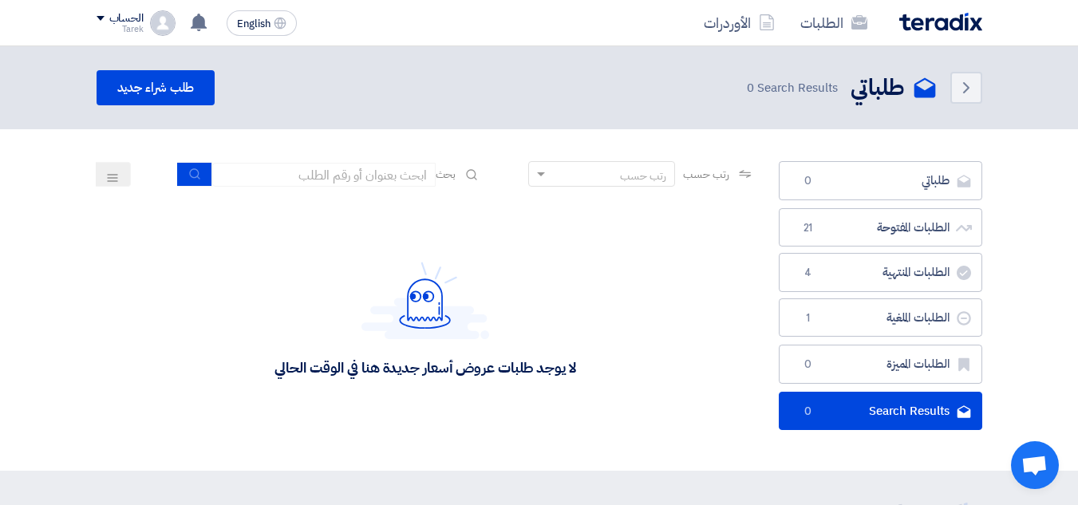
click at [106, 173] on icon at bounding box center [112, 178] width 13 height 13
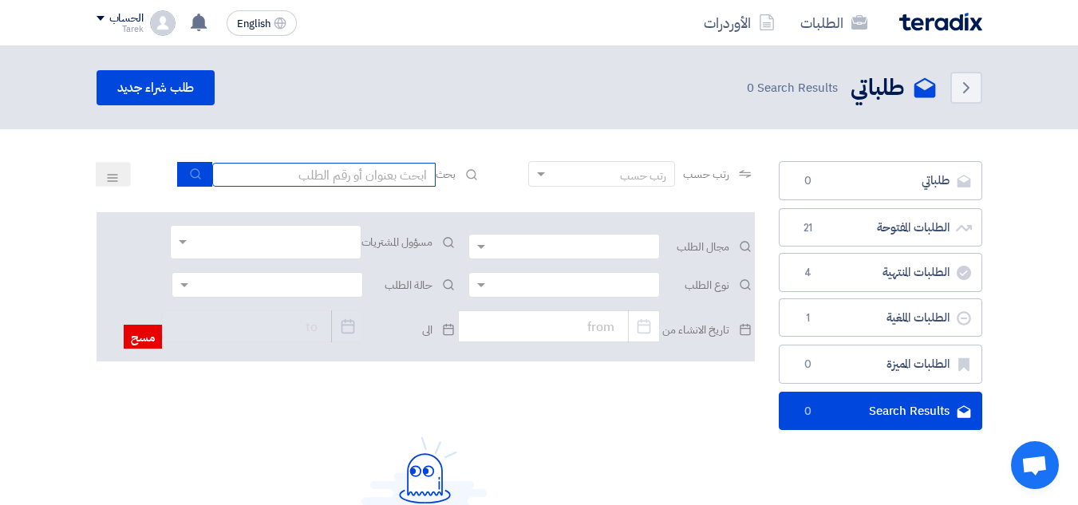
click at [221, 176] on input at bounding box center [324, 175] width 224 height 24
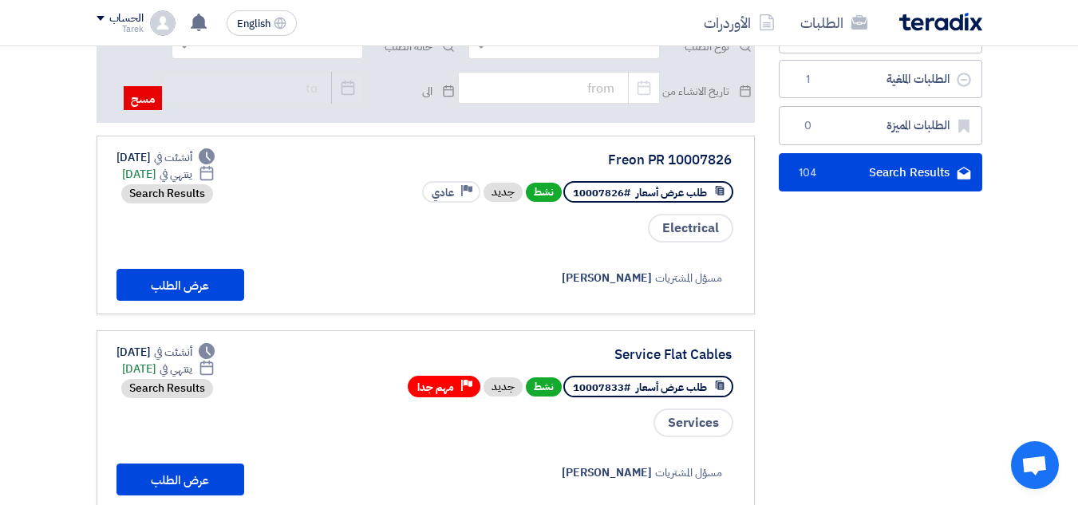
scroll to position [239, 0]
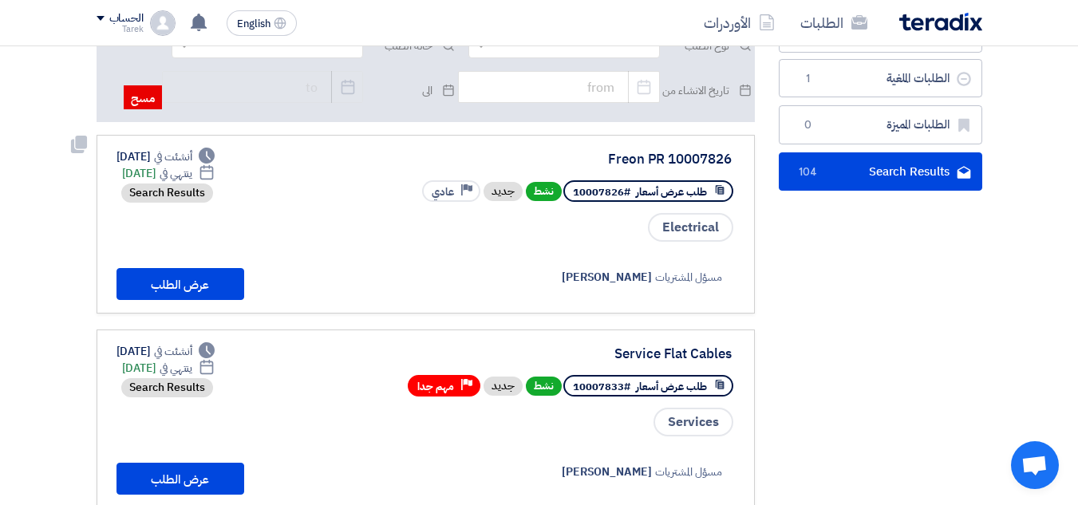
click at [459, 189] on div "Priority عادي" at bounding box center [451, 191] width 58 height 22
